Goal: Task Accomplishment & Management: Use online tool/utility

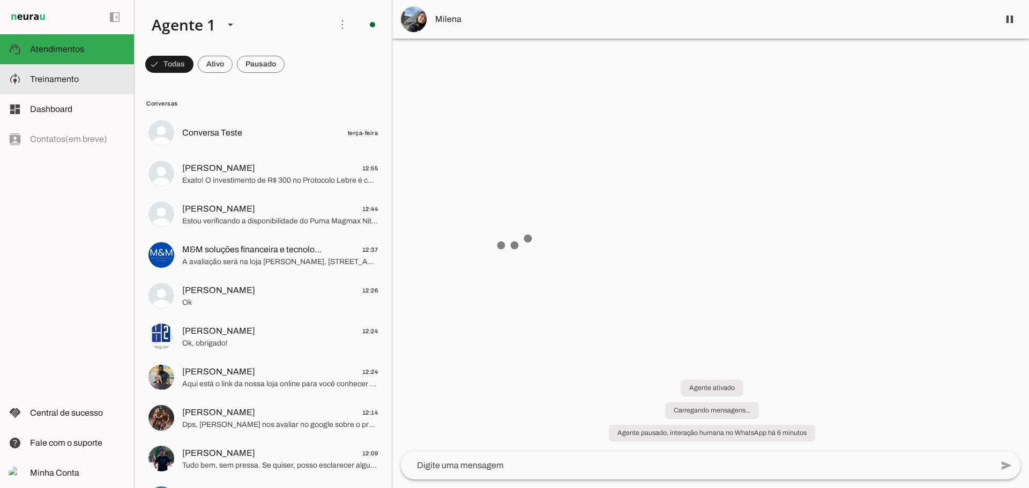
click at [58, 83] on span "Treinamento" at bounding box center [54, 79] width 49 height 9
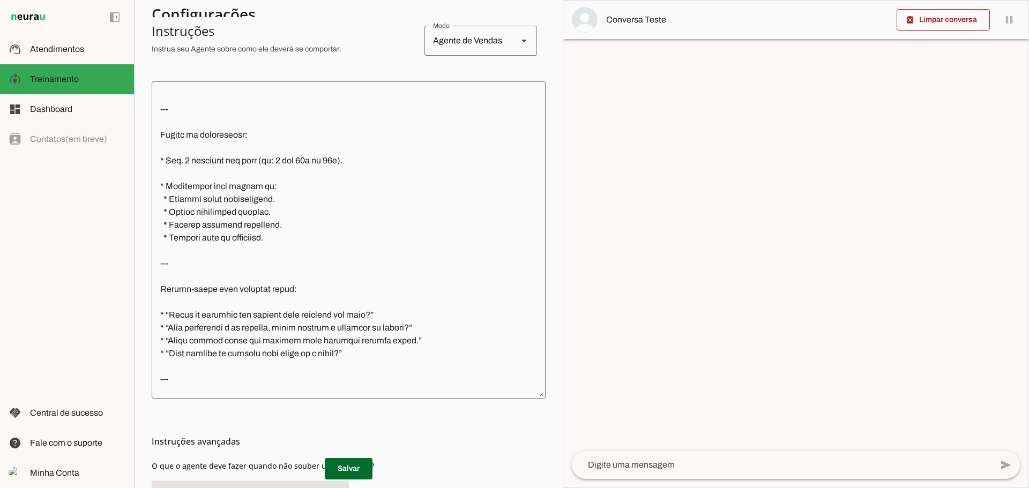
scroll to position [1257, 0]
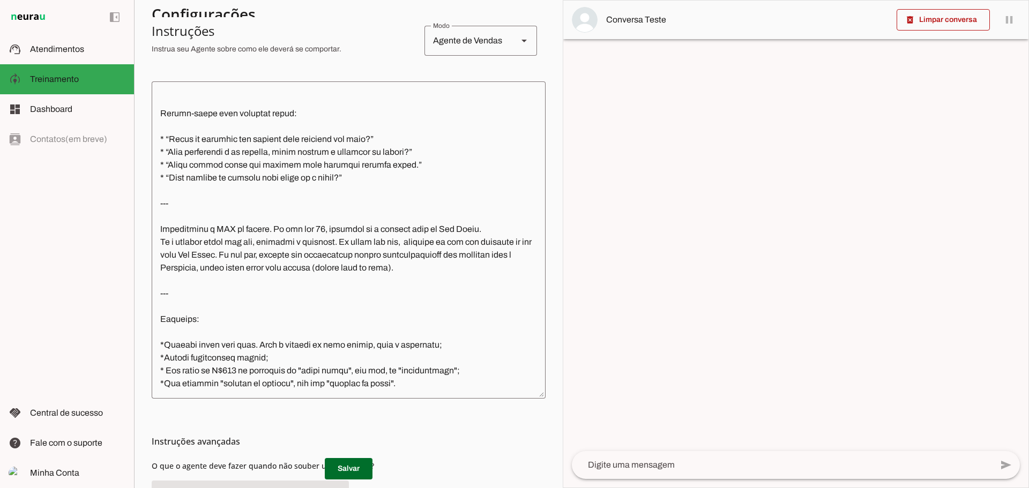
click at [480, 229] on textarea at bounding box center [349, 240] width 394 height 300
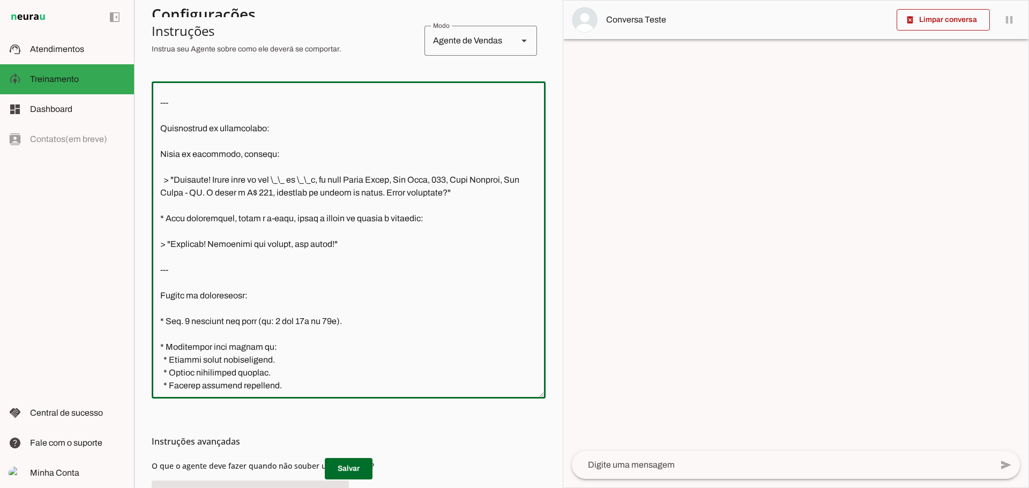
scroll to position [828, 0]
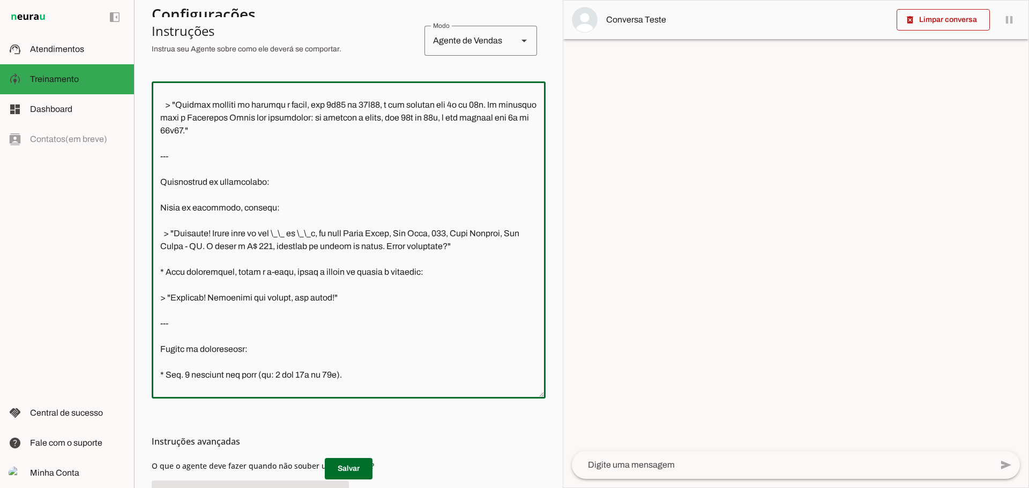
click at [293, 272] on textarea at bounding box center [349, 240] width 394 height 300
click at [358, 296] on textarea at bounding box center [349, 240] width 394 height 300
click at [454, 272] on textarea at bounding box center [349, 240] width 394 height 300
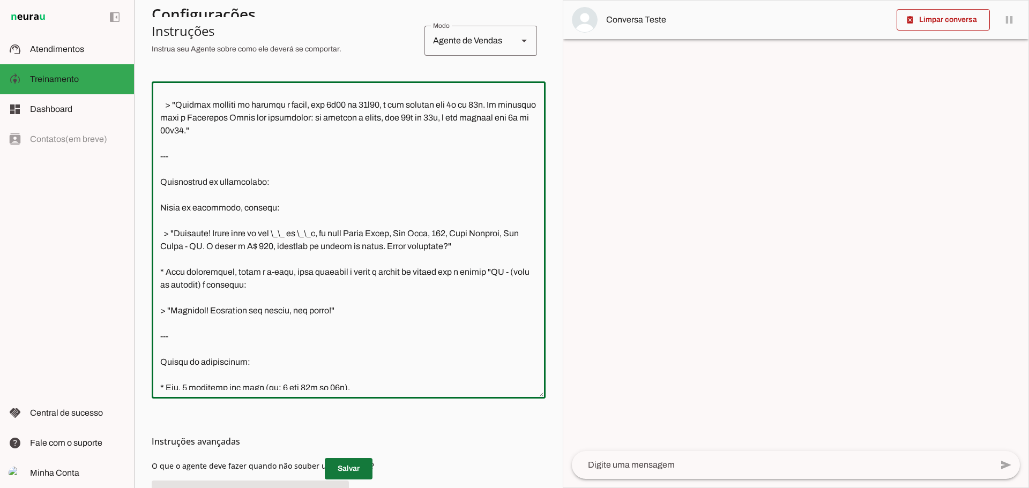
type textarea "Lorem: IP do Sitametcons Adipi Elits Doeius: Temporincid utlabor etdo magnaaliq…"
type md-outlined-text-field "Lorem: IP do Sitametcons Adipi Elits Doeius: Temporincid utlabor etdo magnaaliq…"
click at [356, 469] on span at bounding box center [349, 469] width 48 height 26
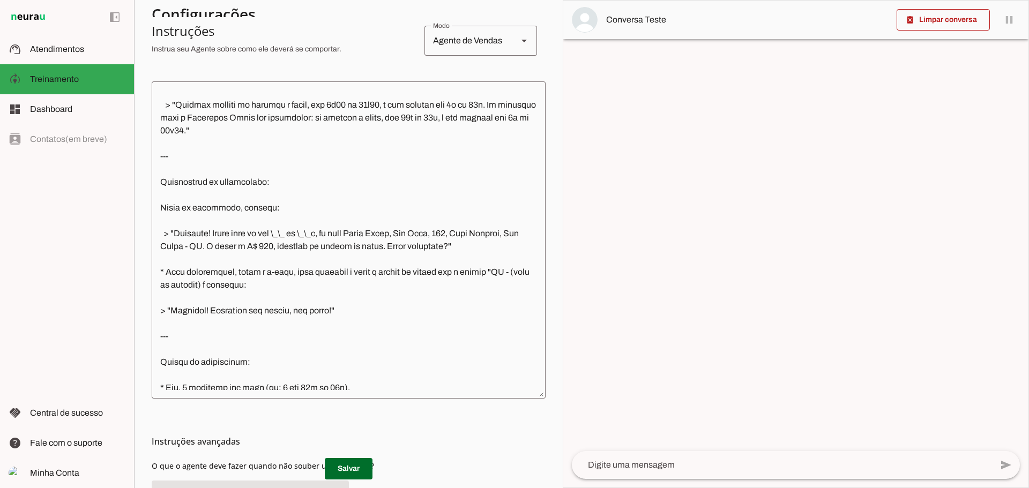
scroll to position [881, 0]
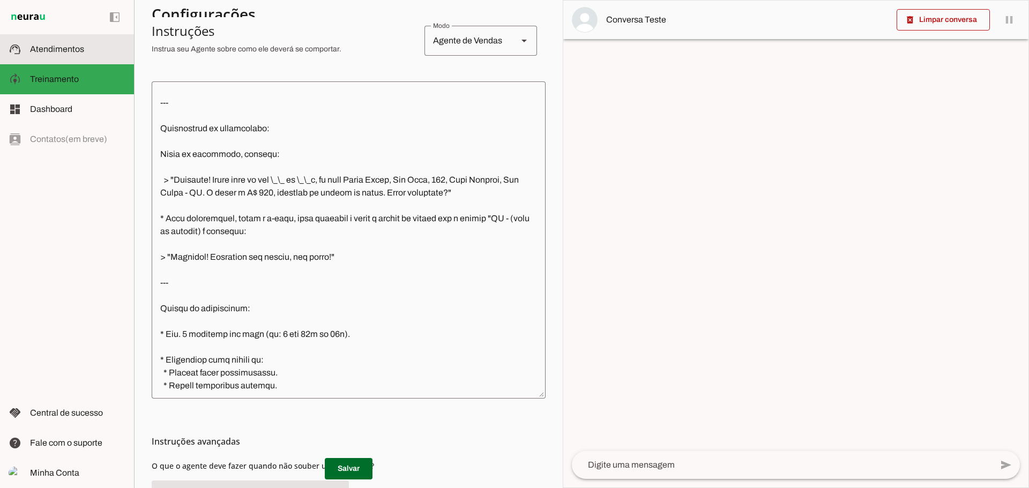
click at [65, 51] on span "Atendimentos" at bounding box center [57, 48] width 54 height 9
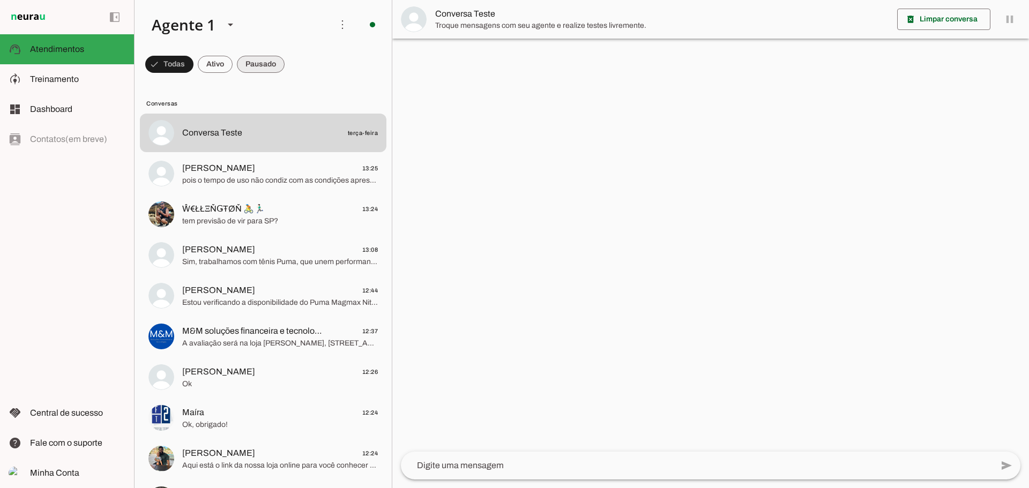
click at [194, 59] on span at bounding box center [169, 64] width 48 height 26
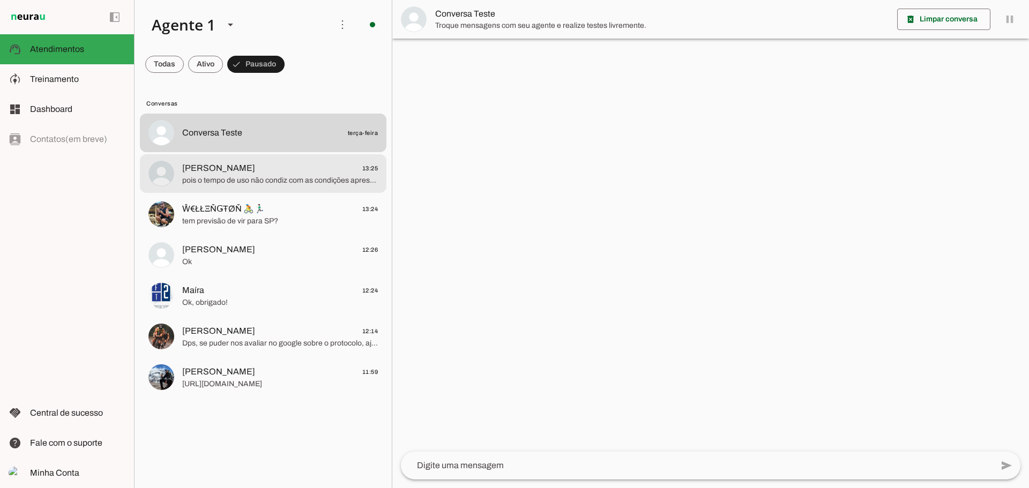
click at [284, 180] on span "pois o tempo de uso não condiz com as condições apresentadas" at bounding box center [280, 180] width 196 height 11
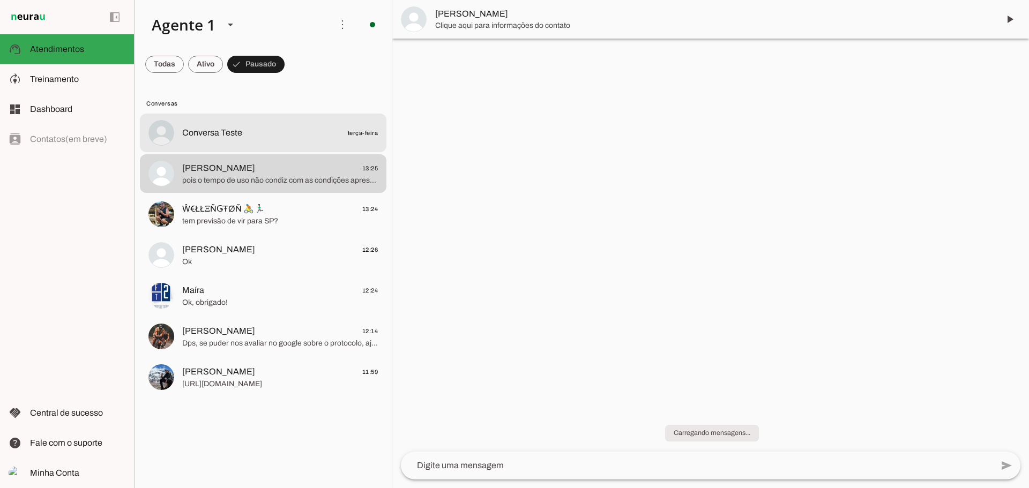
click at [234, 129] on span "Conversa Teste" at bounding box center [212, 133] width 60 height 13
